Goal: Information Seeking & Learning: Understand process/instructions

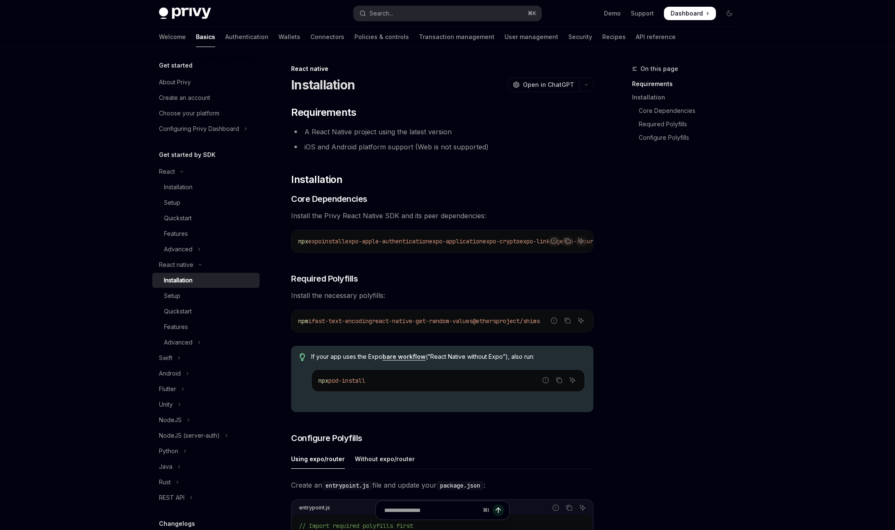
click at [183, 282] on div "Installation" at bounding box center [178, 280] width 29 height 10
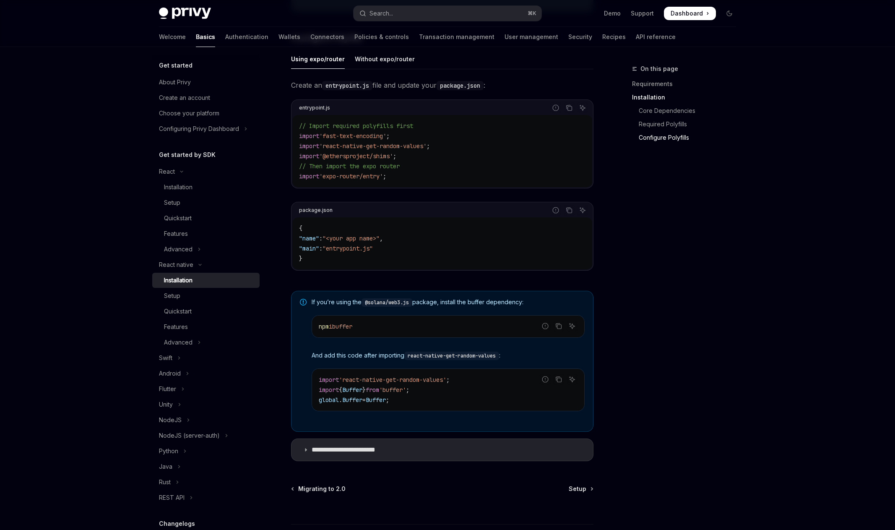
scroll to position [455, 0]
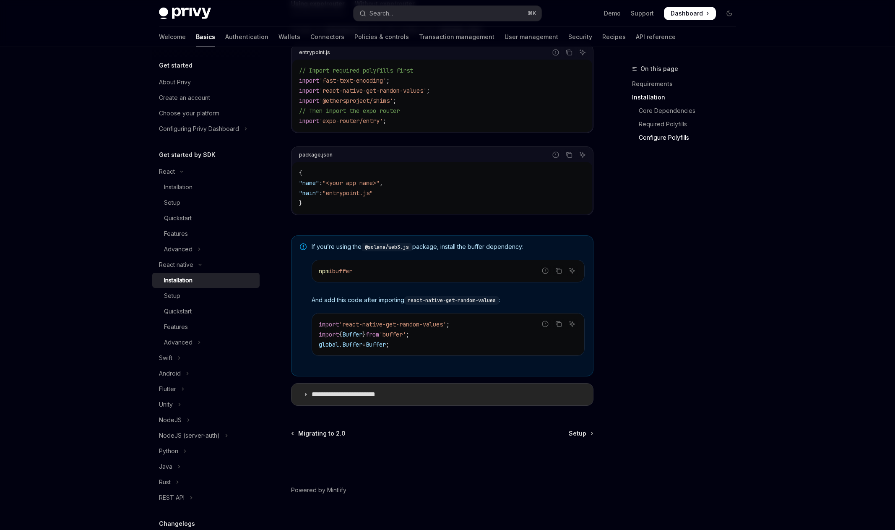
click at [373, 397] on p "**********" at bounding box center [352, 394] width 81 height 8
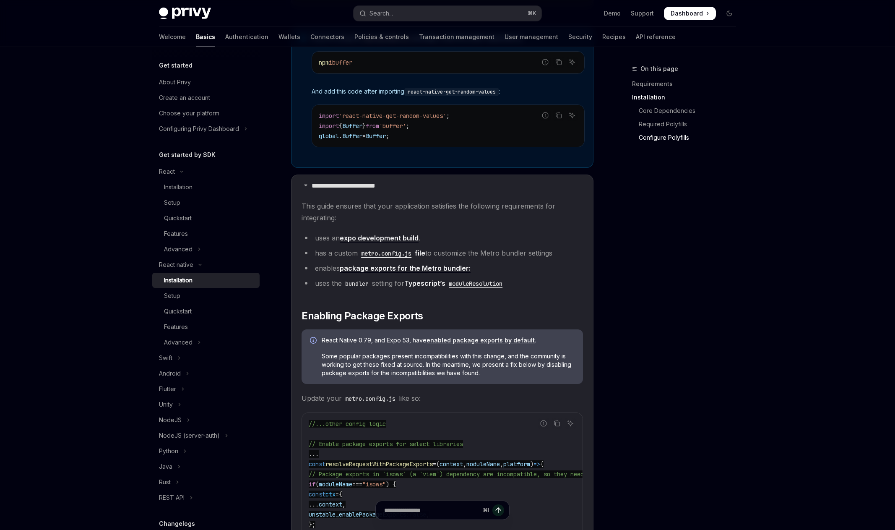
scroll to position [250, 0]
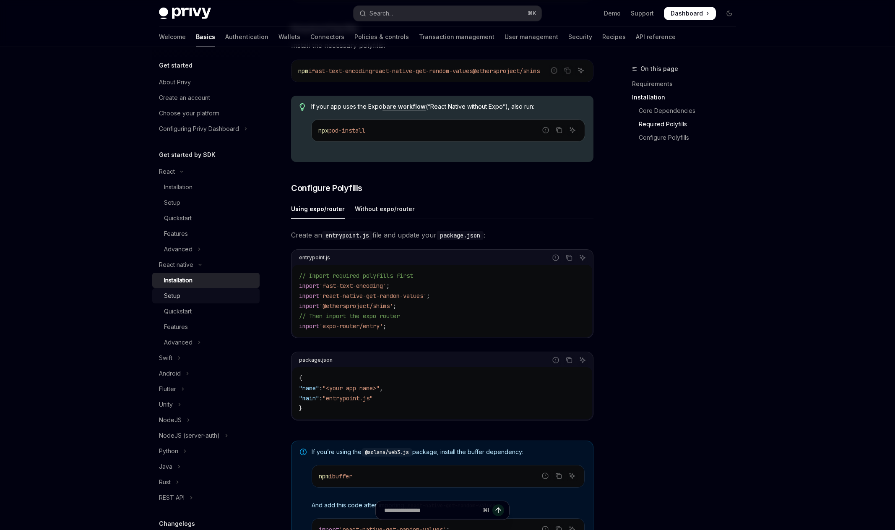
click at [190, 295] on div "Setup" at bounding box center [209, 296] width 91 height 10
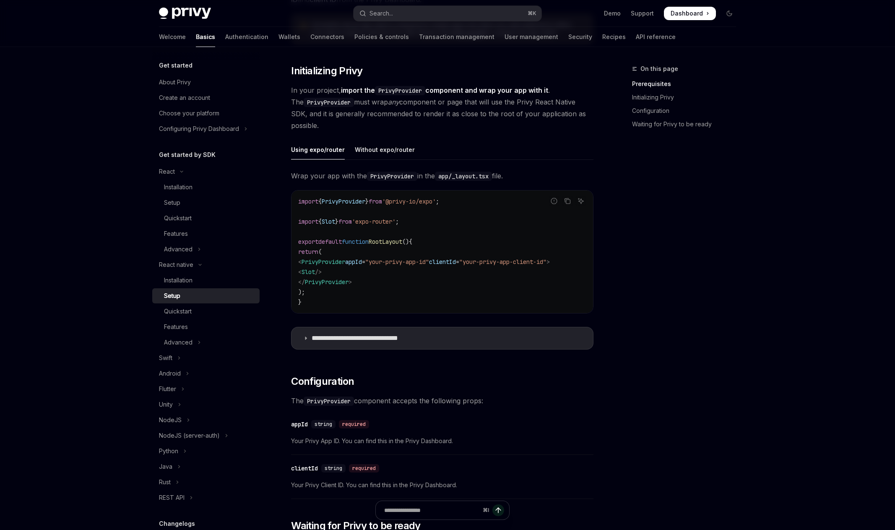
scroll to position [156, 0]
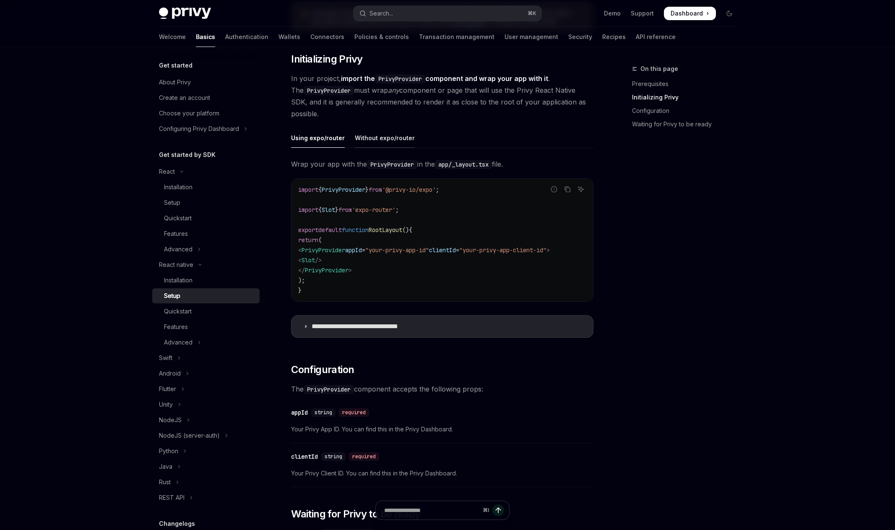
click at [382, 137] on div "Without expo/router" at bounding box center [385, 138] width 60 height 20
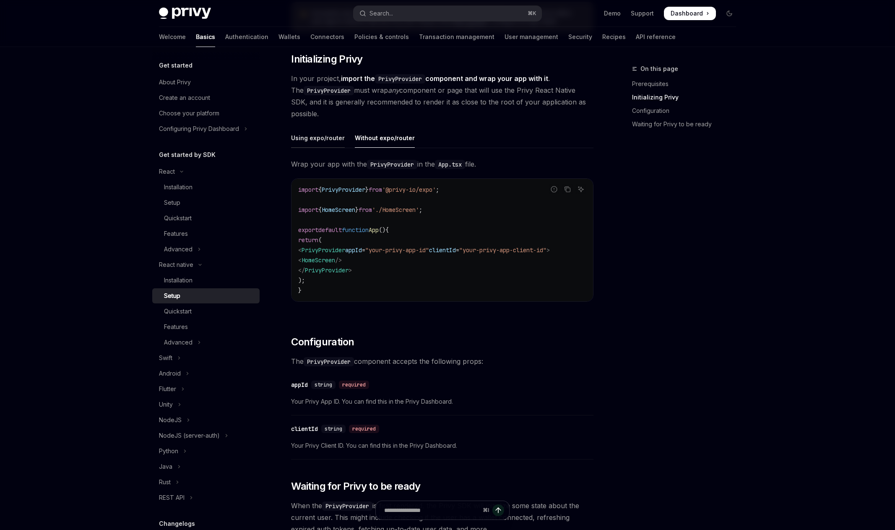
click at [327, 138] on div "Using expo/router" at bounding box center [318, 138] width 54 height 20
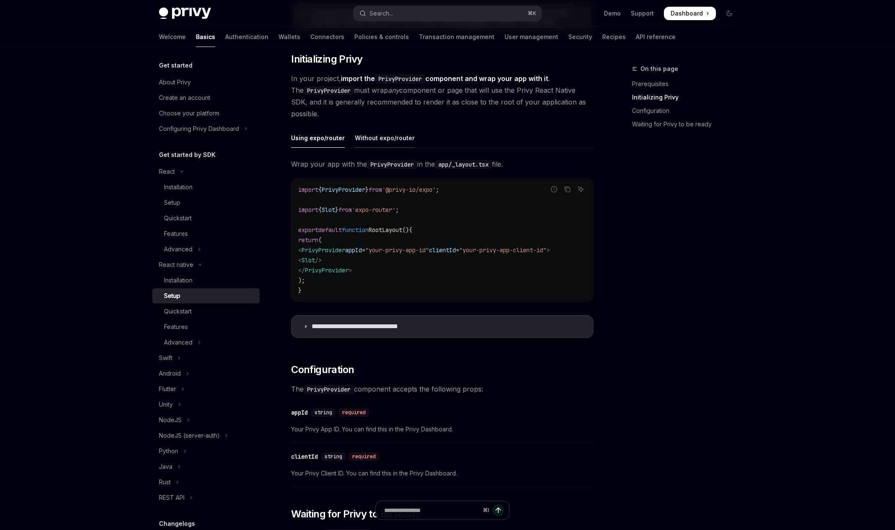
click at [370, 141] on div "Without expo/router" at bounding box center [385, 138] width 60 height 20
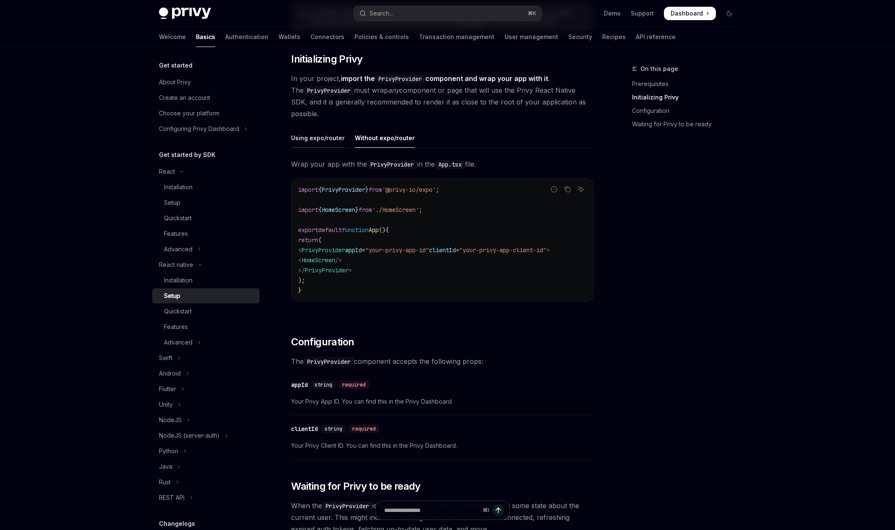
click at [314, 137] on div "Using expo/router" at bounding box center [318, 138] width 54 height 20
type textarea "*"
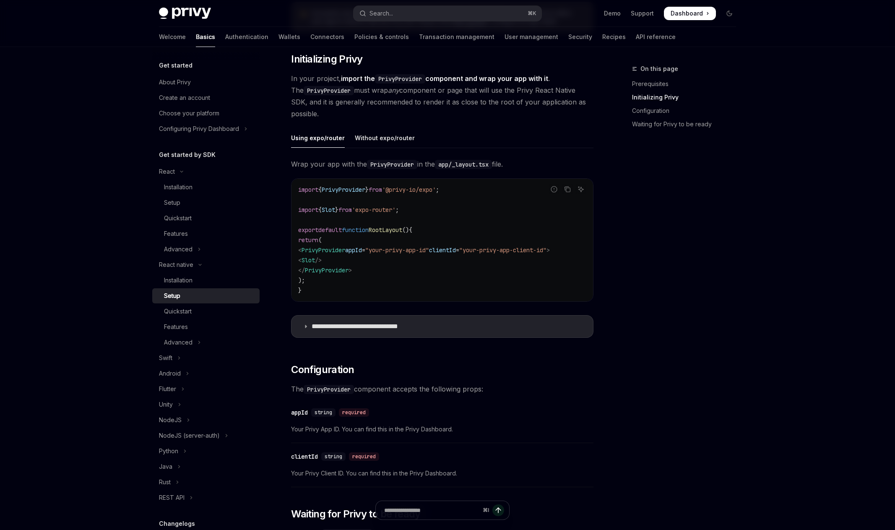
click at [396, 231] on span "RootLayout" at bounding box center [386, 230] width 34 height 8
copy span "RootLayout"
click at [381, 211] on span "'expo-router'" at bounding box center [374, 210] width 44 height 8
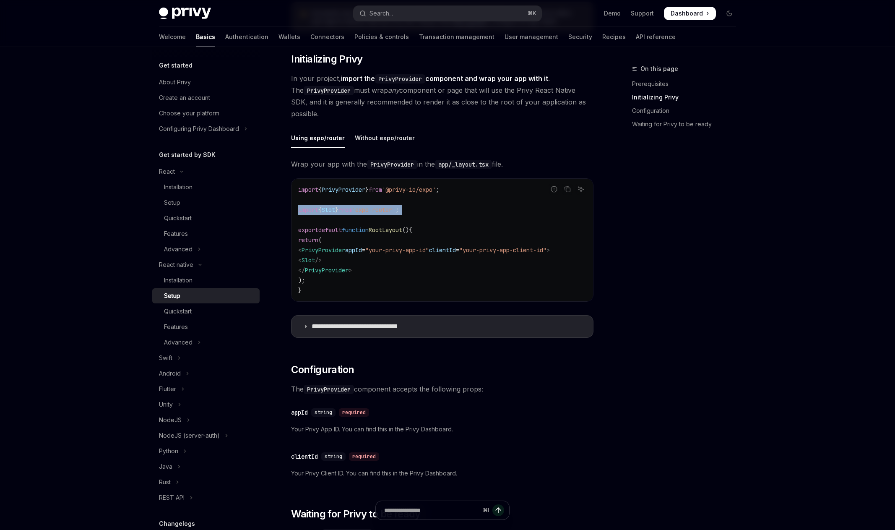
click at [381, 211] on span "'expo-router'" at bounding box center [374, 210] width 44 height 8
copy code "import { Slot } from 'expo-router' ;"
